Goal: Transaction & Acquisition: Purchase product/service

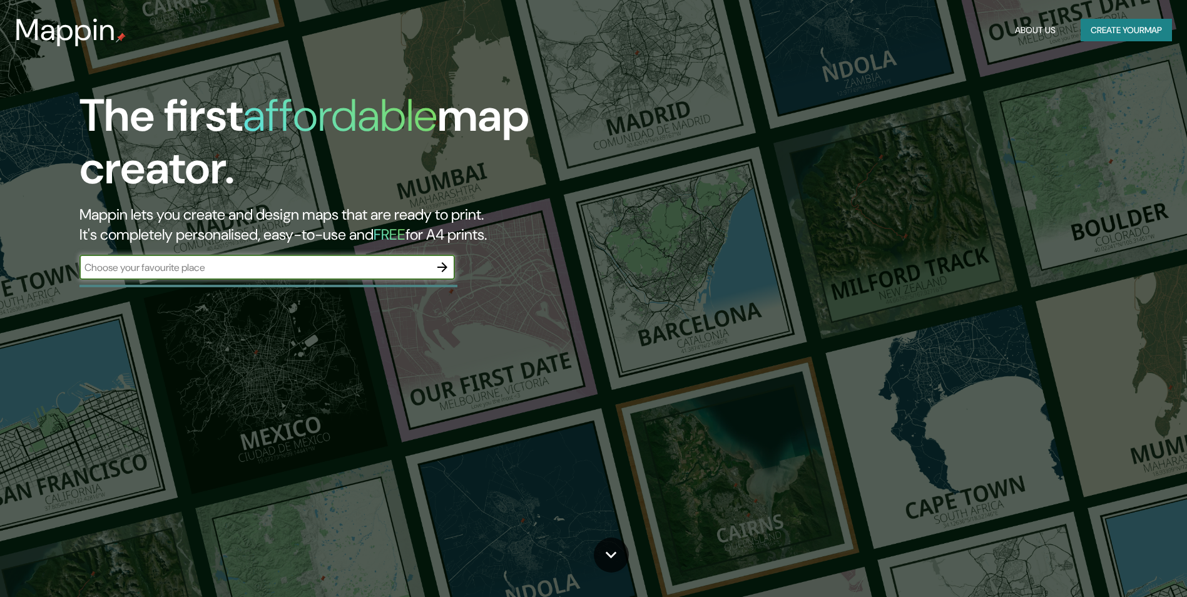
click at [313, 270] on input "text" at bounding box center [254, 267] width 350 height 14
type input "Matamoros"
click at [435, 265] on icon "button" at bounding box center [442, 267] width 15 height 15
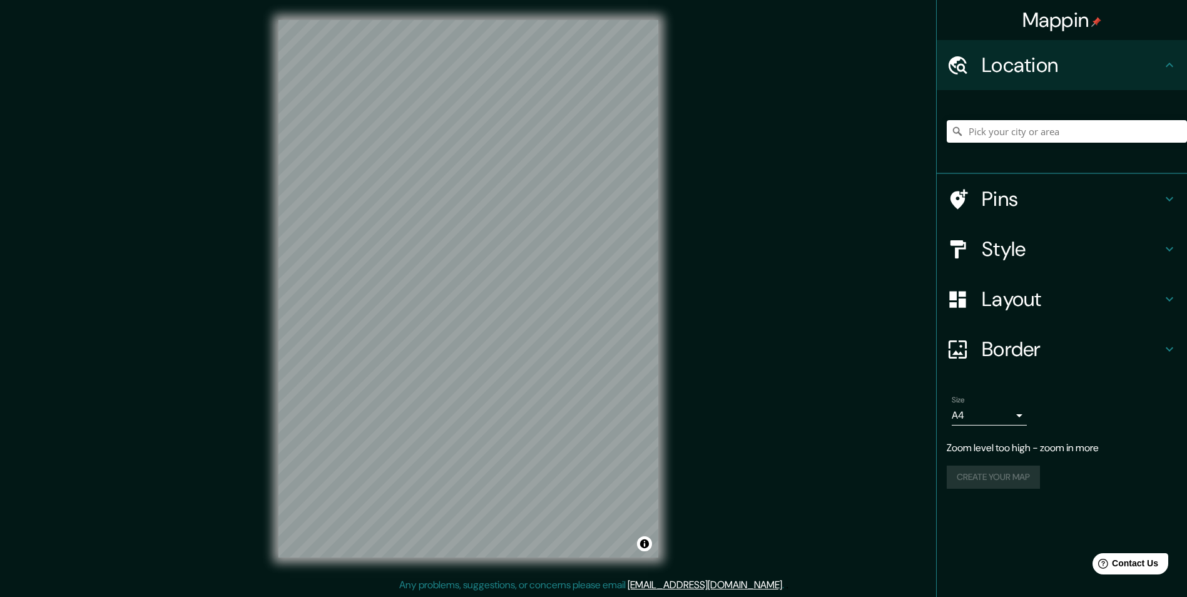
click at [673, 238] on div "© Mapbox © OpenStreetMap Improve this map" at bounding box center [468, 289] width 420 height 578
click at [703, 268] on div "Mappin Location Pins Style Layout Border Choose a border. Hint : you can make l…" at bounding box center [593, 299] width 1187 height 598
click at [995, 130] on input "Pick your city or area" at bounding box center [1067, 131] width 240 height 23
click at [1033, 141] on input "[GEOGRAPHIC_DATA], [GEOGRAPHIC_DATA], [GEOGRAPHIC_DATA]" at bounding box center [1067, 131] width 240 height 23
paste input "Industrial Reynosa, 88787 Río [PERSON_NAME], Coah."
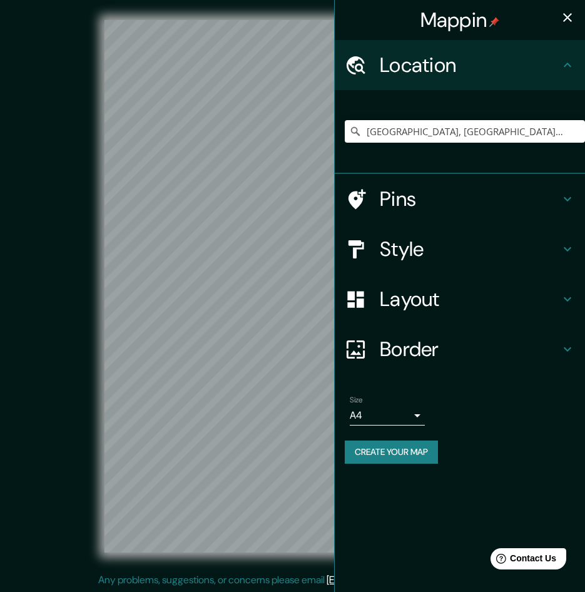
click at [102, 272] on div "© Mapbox © OpenStreetMap Improve this map" at bounding box center [292, 286] width 527 height 533
click at [99, 294] on div "© Mapbox © OpenStreetMap Improve this map" at bounding box center [292, 286] width 527 height 533
click at [387, 357] on div "Mappin Location [GEOGRAPHIC_DATA], [GEOGRAPHIC_DATA], 88787, [GEOGRAPHIC_DATA] …" at bounding box center [292, 296] width 585 height 593
click at [427, 133] on input "[GEOGRAPHIC_DATA], [GEOGRAPHIC_DATA], 88787, [GEOGRAPHIC_DATA]" at bounding box center [465, 131] width 240 height 23
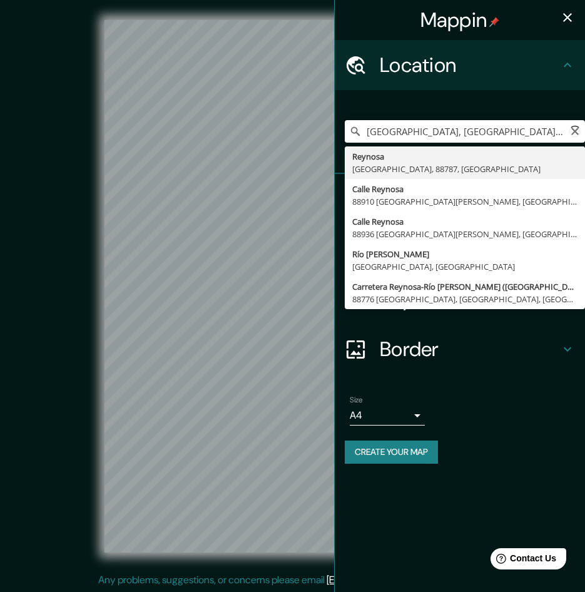
paste input "Industrial Reynosa, 88787 Río [PERSON_NAME], Coah."
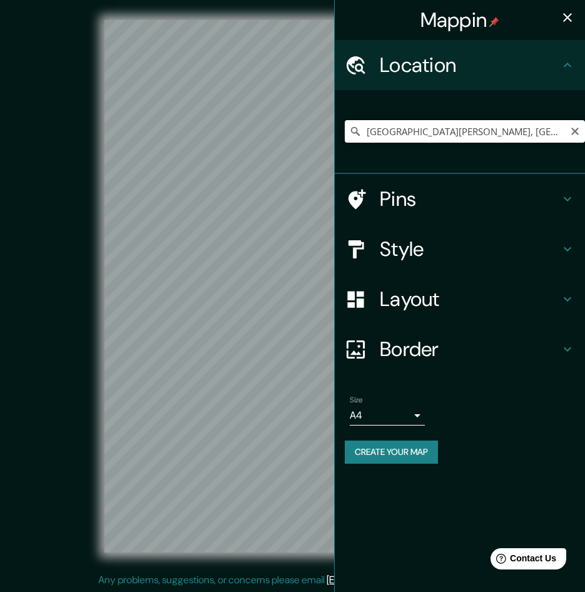
click at [417, 140] on input "[GEOGRAPHIC_DATA][PERSON_NAME], [GEOGRAPHIC_DATA], [GEOGRAPHIC_DATA]" at bounding box center [465, 131] width 240 height 23
drag, startPoint x: 385, startPoint y: 133, endPoint x: 576, endPoint y: 136, distance: 191.5
click at [576, 136] on input "[GEOGRAPHIC_DATA][PERSON_NAME], [GEOGRAPHIC_DATA], [GEOGRAPHIC_DATA]" at bounding box center [465, 131] width 240 height 23
type input "Call"
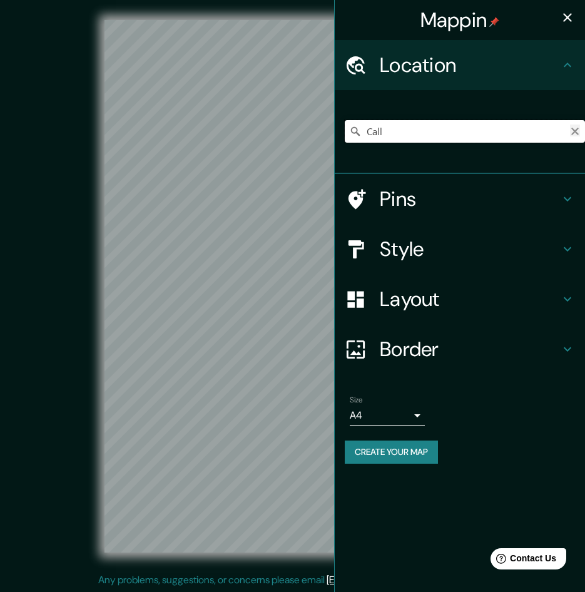
scroll to position [0, 0]
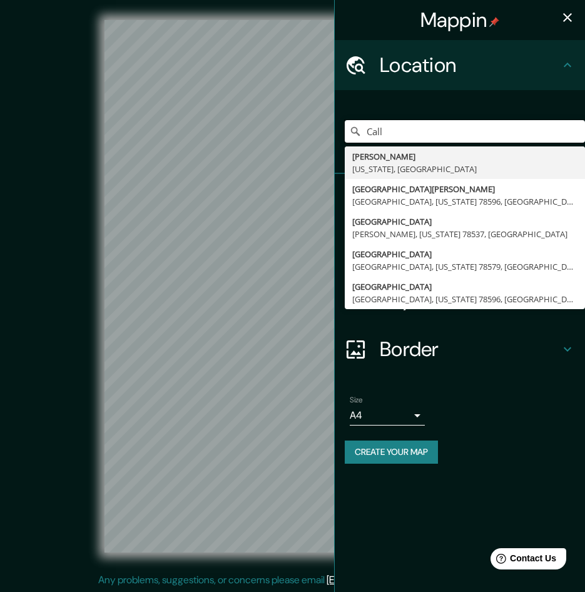
click at [175, 118] on div "Mappin Location Call [GEOGRAPHIC_DATA] [US_STATE], [GEOGRAPHIC_DATA] [GEOGRAPHI…" at bounding box center [292, 296] width 585 height 593
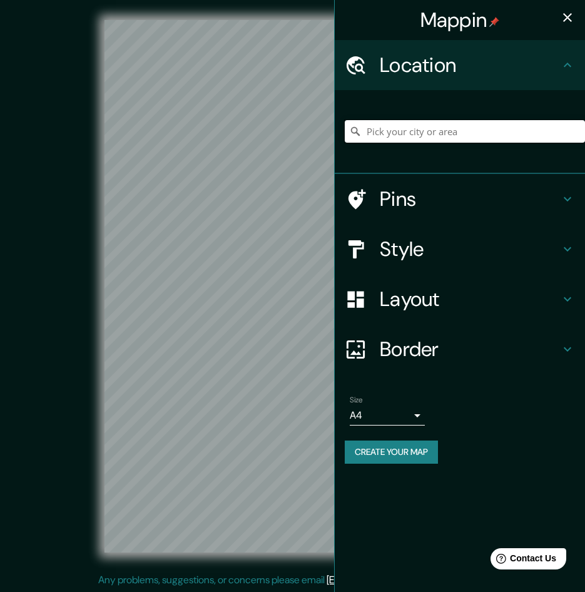
click at [392, 135] on input "Pick your city or area" at bounding box center [465, 131] width 240 height 23
paste input "[STREET_ADDRESS][PERSON_NAME]."
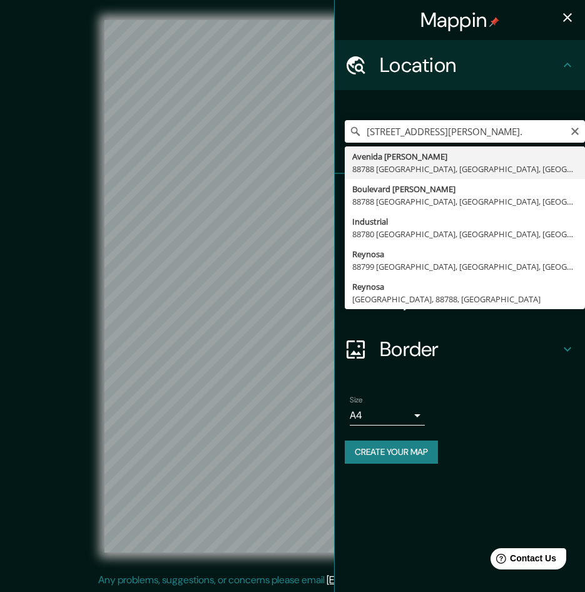
type input "Avenida [PERSON_NAME], 88788 [GEOGRAPHIC_DATA], [GEOGRAPHIC_DATA], [GEOGRAPHIC_…"
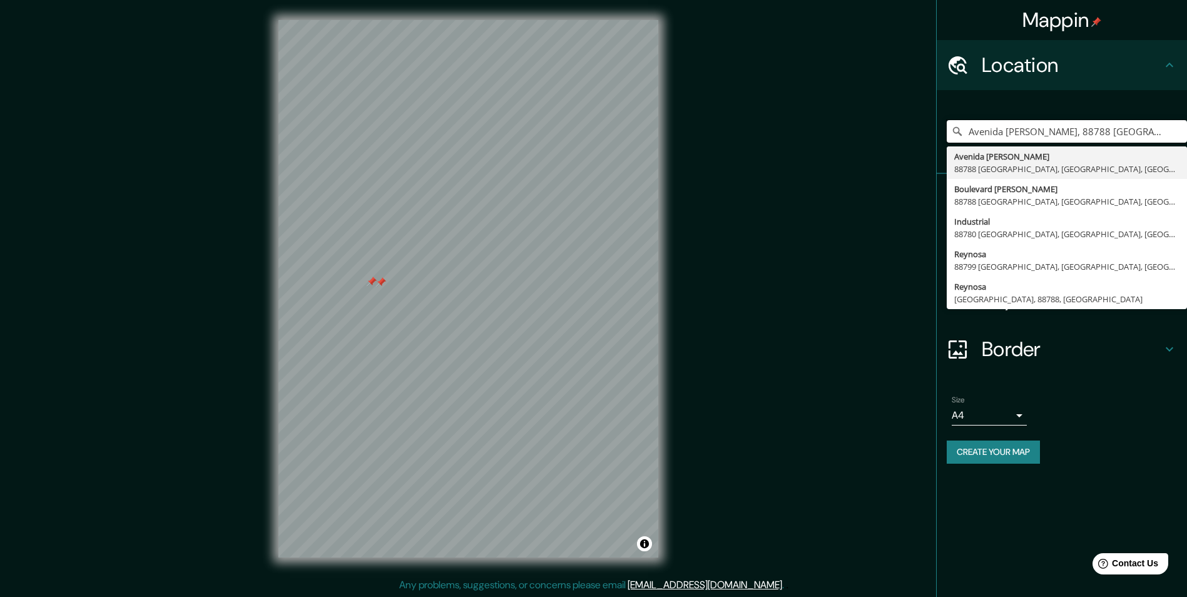
click at [381, 287] on div at bounding box center [381, 282] width 10 height 10
